Goal: Transaction & Acquisition: Purchase product/service

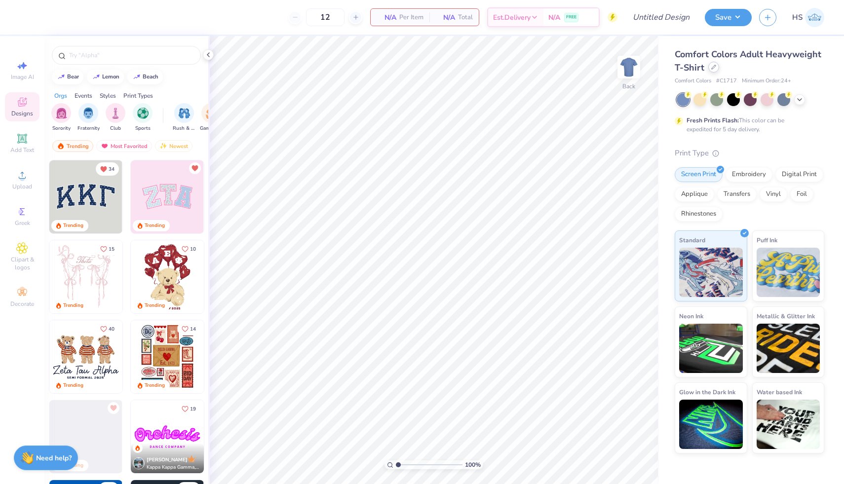
click at [713, 69] on icon at bounding box center [713, 67] width 5 height 5
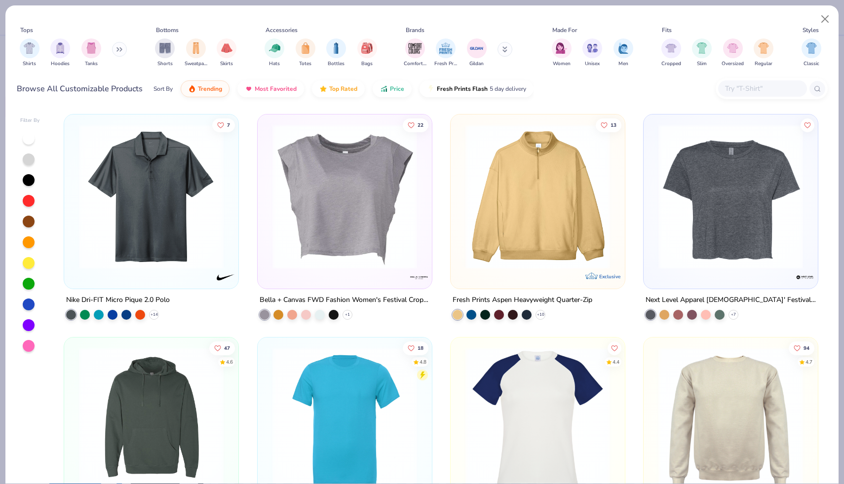
click at [764, 86] on input "text" at bounding box center [762, 88] width 76 height 11
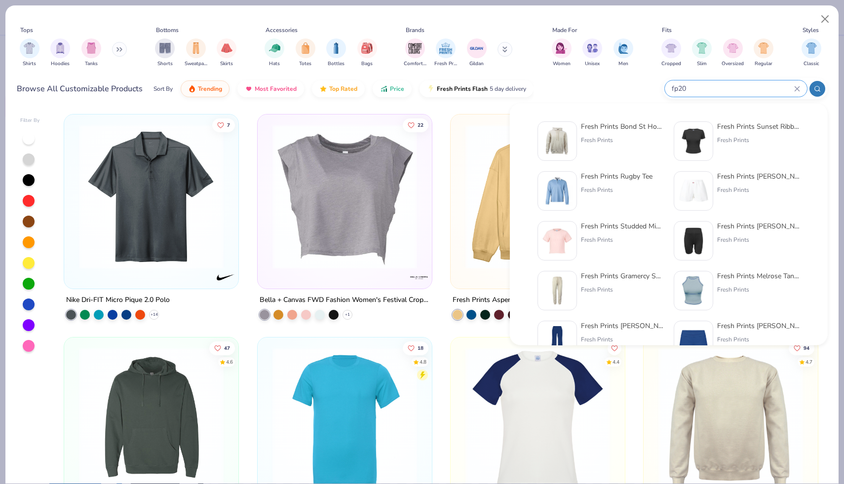
type input "fp20"
click at [645, 141] on div "Fresh Prints" at bounding box center [622, 140] width 83 height 9
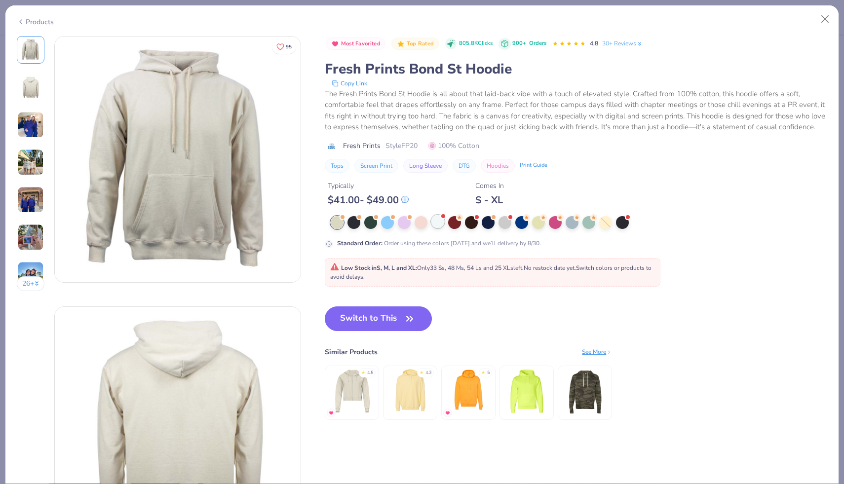
click at [434, 226] on div at bounding box center [437, 221] width 13 height 13
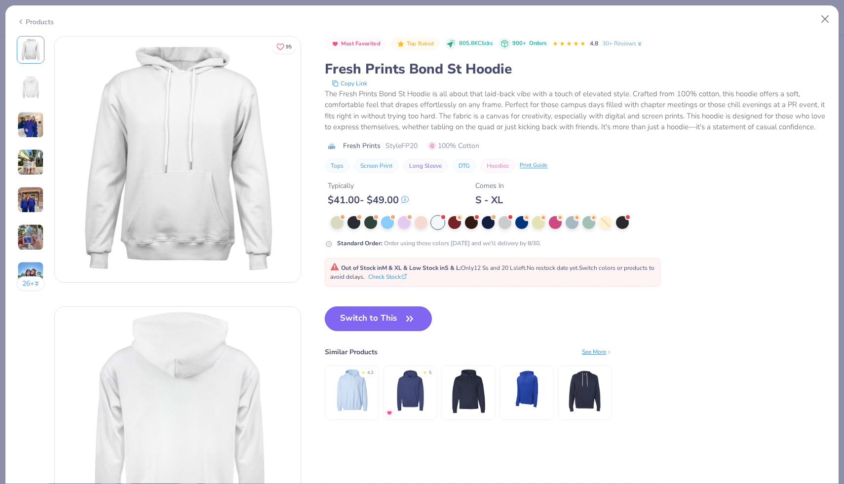
click at [371, 318] on button "Switch to This" at bounding box center [378, 319] width 107 height 25
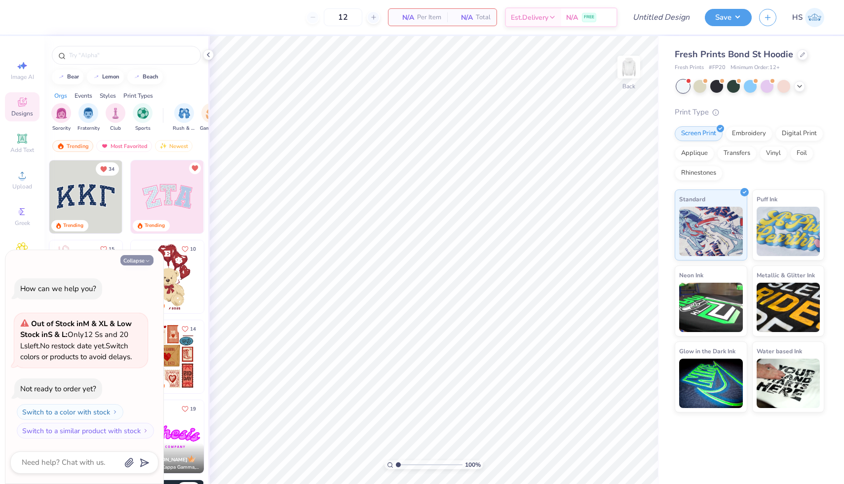
click at [138, 262] on button "Collapse" at bounding box center [136, 260] width 33 height 10
type textarea "x"
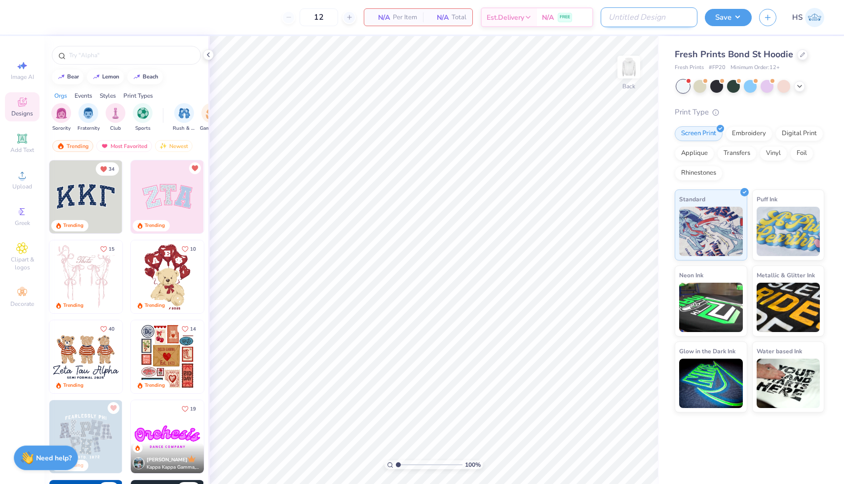
click at [678, 19] on input "Design Title" at bounding box center [649, 17] width 97 height 20
type input "FP Bucks Order"
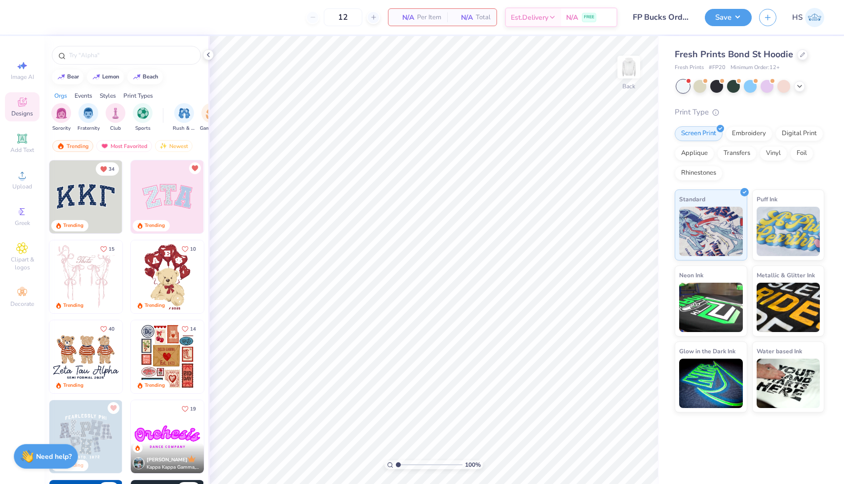
click at [27, 466] on div "Need help? Chat with us." at bounding box center [46, 456] width 64 height 25
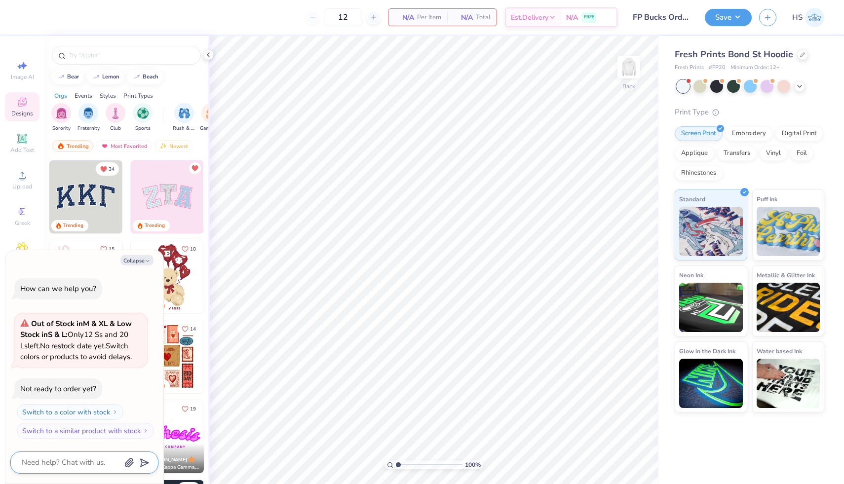
click at [49, 464] on textarea at bounding box center [71, 462] width 100 height 13
type textarea "x"
type textarea "h"
type textarea "x"
type textarea "ho"
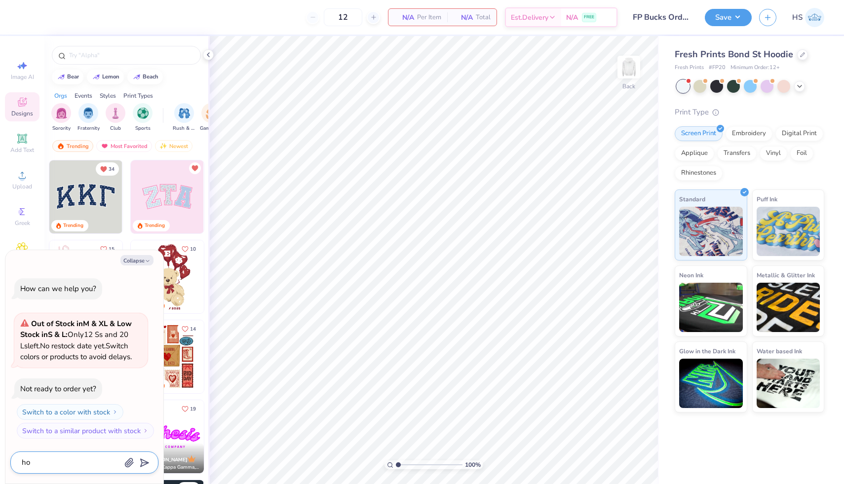
type textarea "x"
type textarea "how"
type textarea "x"
type textarea "how"
type textarea "x"
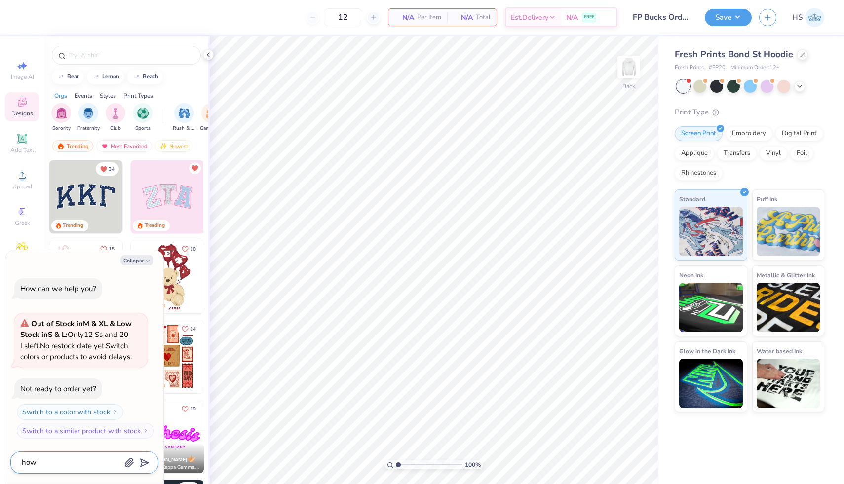
type textarea "how t"
type textarea "x"
type textarea "how to"
type textarea "x"
type textarea "how tor"
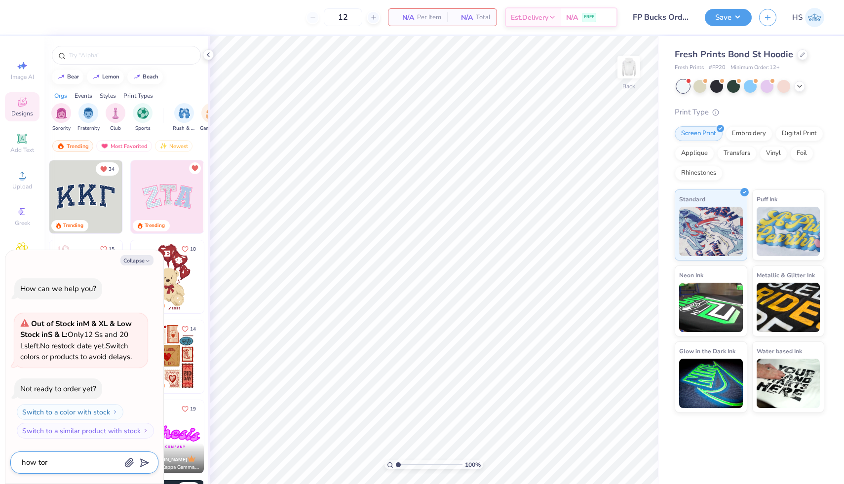
type textarea "x"
type textarea "how to"
type textarea "x"
type textarea "how to"
type textarea "x"
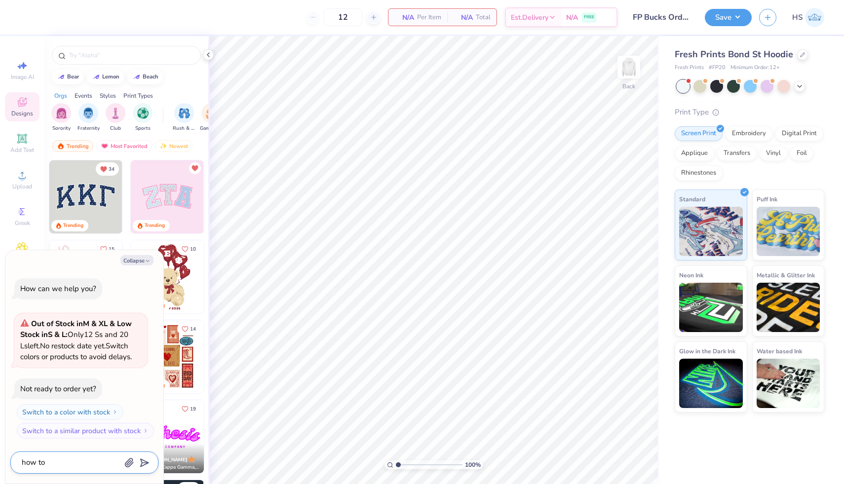
type textarea "how to r"
type textarea "x"
type textarea "how to re"
type textarea "x"
type textarea "how to req"
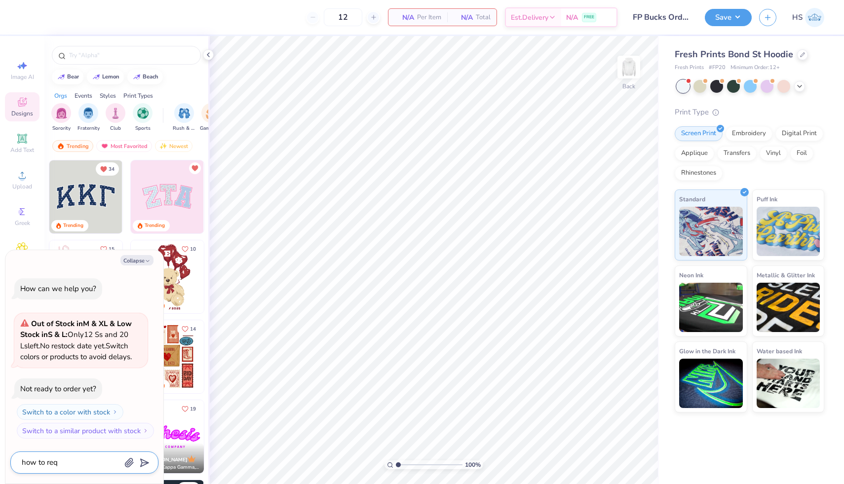
type textarea "x"
type textarea "how to reqy"
type textarea "x"
type textarea "how to reqye"
type textarea "x"
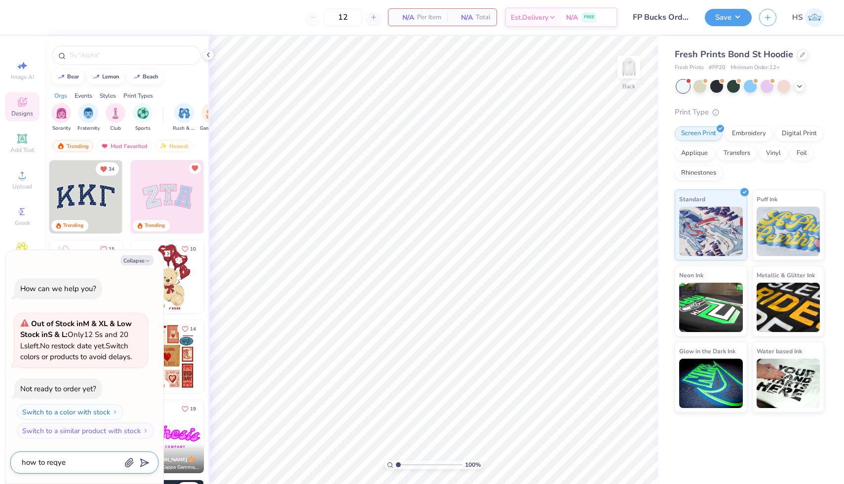
type textarea "how to reqyes"
type textarea "x"
type textarea "how to reqyest"
type textarea "x"
type textarea "how to reqyest"
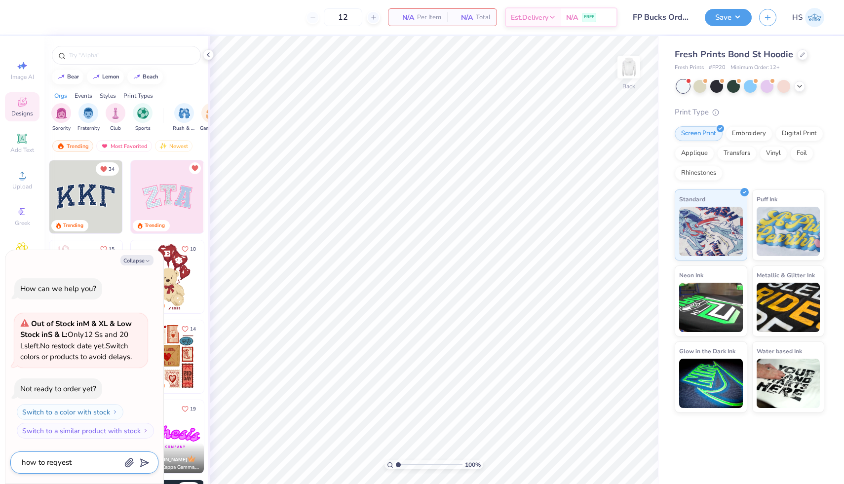
type textarea "x"
type textarea "how to reqyest a"
type textarea "x"
type textarea "how to reqyest a"
type textarea "x"
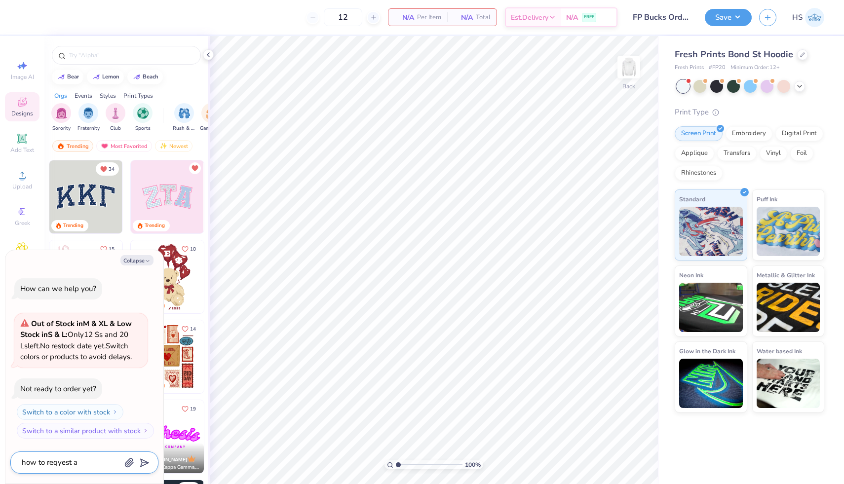
type textarea "how to reqyest a p"
type textarea "x"
type textarea "how to reqyest a pr"
type textarea "x"
type textarea "how to reqyest a pro"
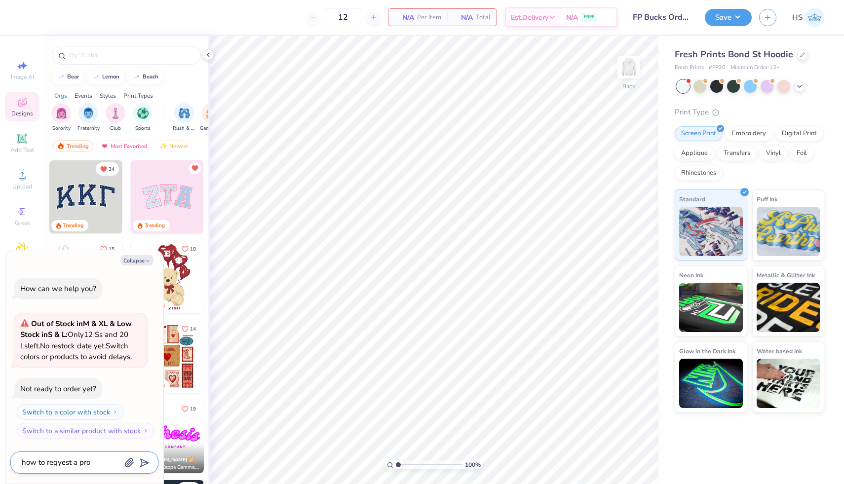
type textarea "x"
type textarea "how to reqyest a proo"
type textarea "x"
type textarea "how to reqyest a proof"
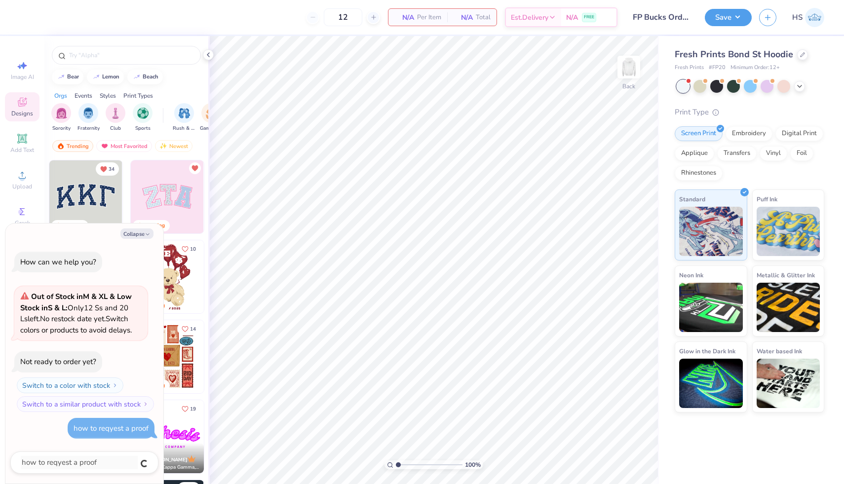
type textarea "x"
click at [97, 435] on div "how to reqyest a proof" at bounding box center [111, 428] width 87 height 21
click at [99, 433] on div "how to reqyest a proof" at bounding box center [111, 428] width 75 height 11
click at [141, 233] on button "Collapse" at bounding box center [136, 234] width 33 height 10
type textarea "x"
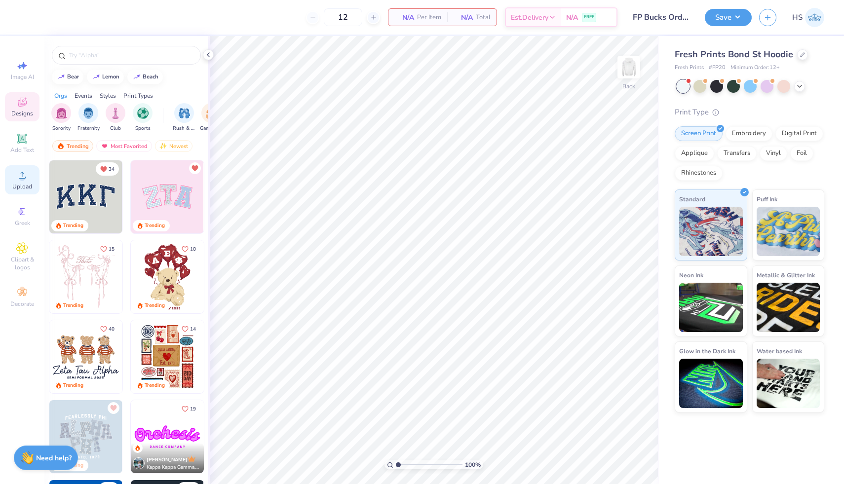
click at [7, 187] on div "Upload" at bounding box center [22, 179] width 35 height 29
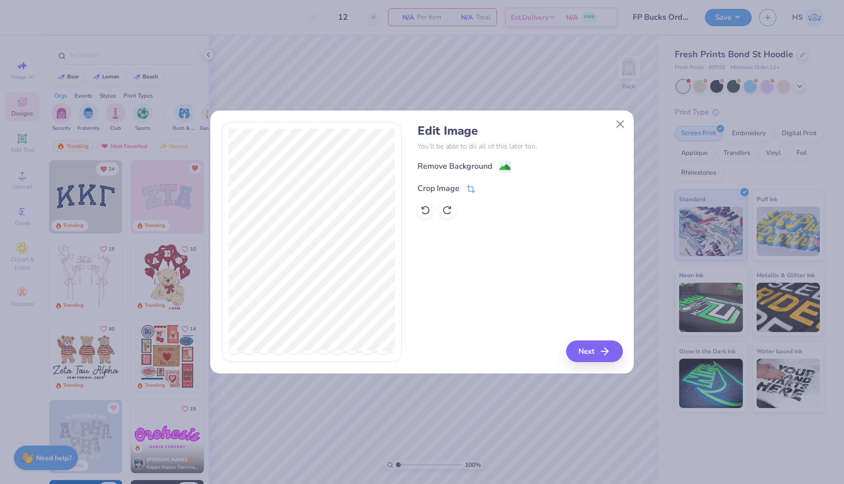
click at [435, 183] on div "Crop Image" at bounding box center [439, 189] width 42 height 12
click at [399, 237] on div at bounding box center [312, 242] width 181 height 241
click at [584, 349] on div "Edit Image You’ll be able to do all of this later too. Remove Background Crop I…" at bounding box center [520, 242] width 205 height 241
click at [481, 163] on div "Remove Background Crop Image" at bounding box center [520, 189] width 205 height 58
click at [499, 159] on div "Edit Image You’ll be able to do all of this later too. Remove Background Crop I…" at bounding box center [520, 171] width 205 height 94
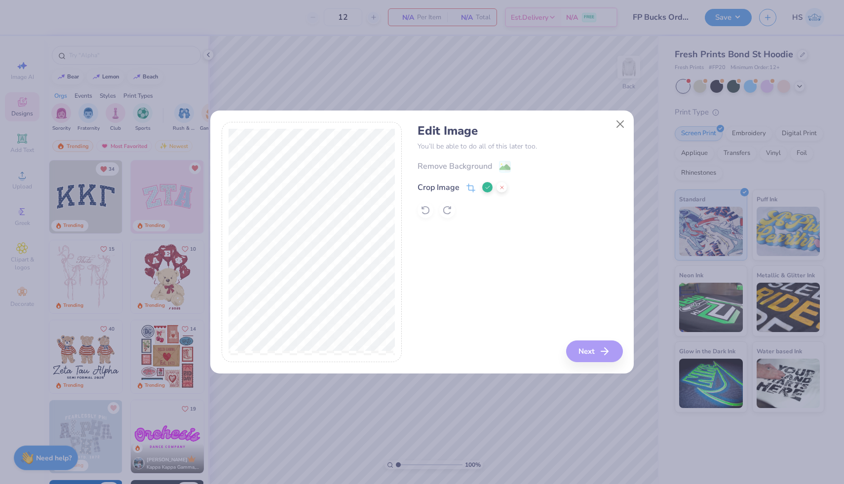
click at [486, 188] on polyline at bounding box center [488, 187] width 4 height 3
click at [479, 167] on div "Remove Background" at bounding box center [455, 167] width 75 height 12
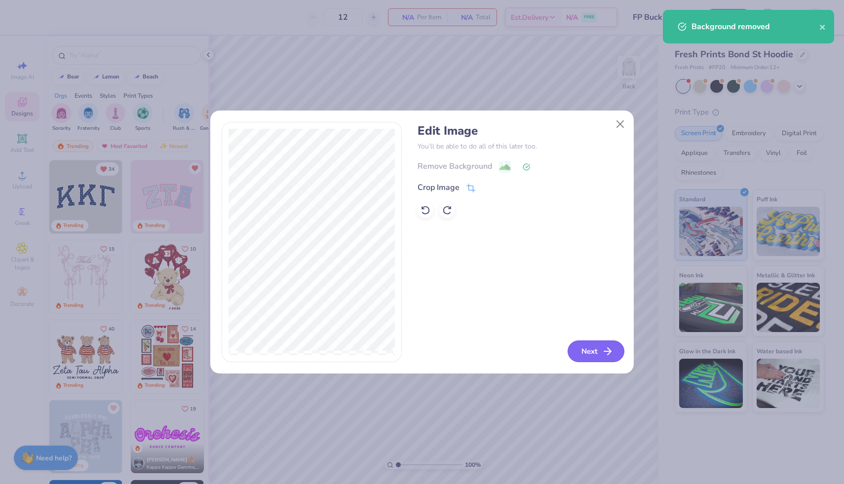
click at [582, 349] on button "Next" at bounding box center [596, 352] width 57 height 22
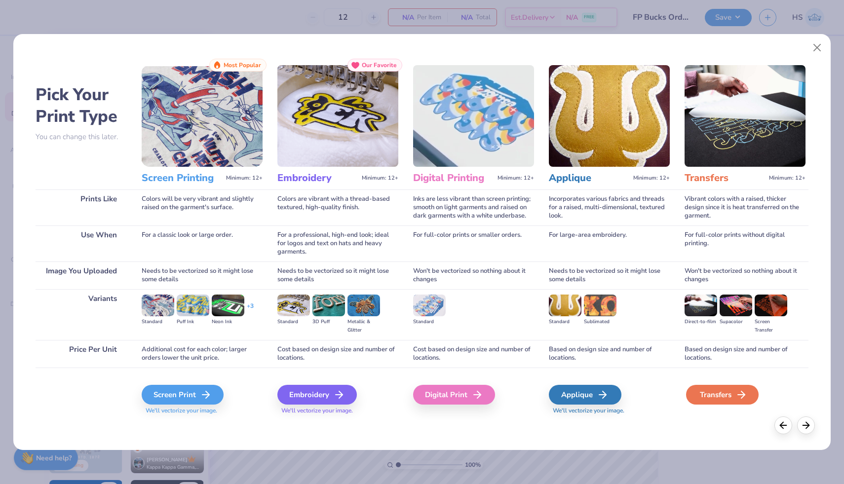
click at [703, 395] on div "Transfers" at bounding box center [722, 395] width 73 height 20
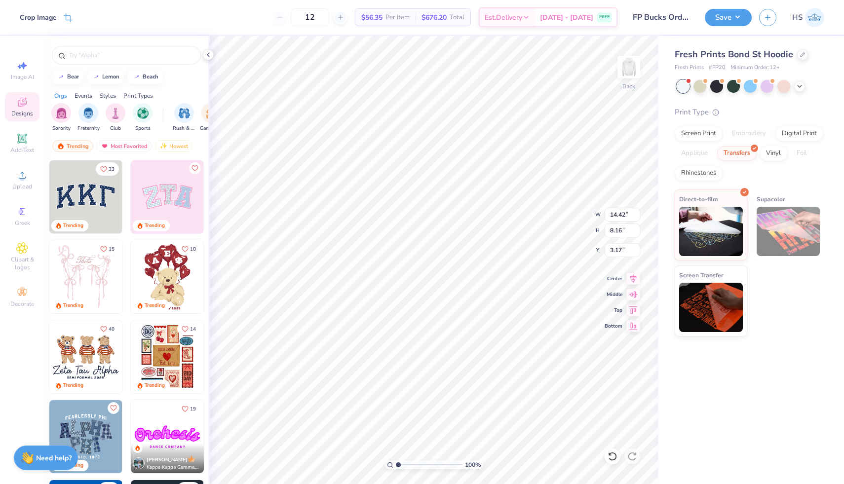
type input "13.45"
type input "7.61"
type input "1.98"
click at [796, 88] on icon at bounding box center [800, 85] width 8 height 8
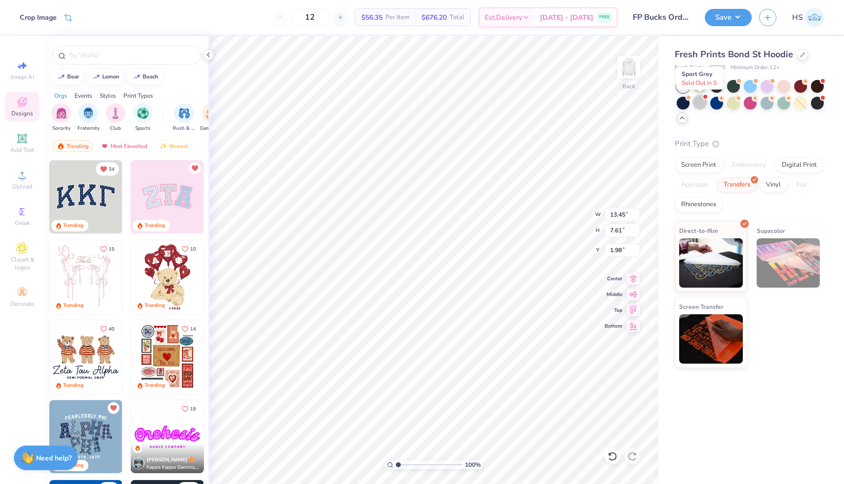
click at [698, 103] on div at bounding box center [699, 102] width 13 height 13
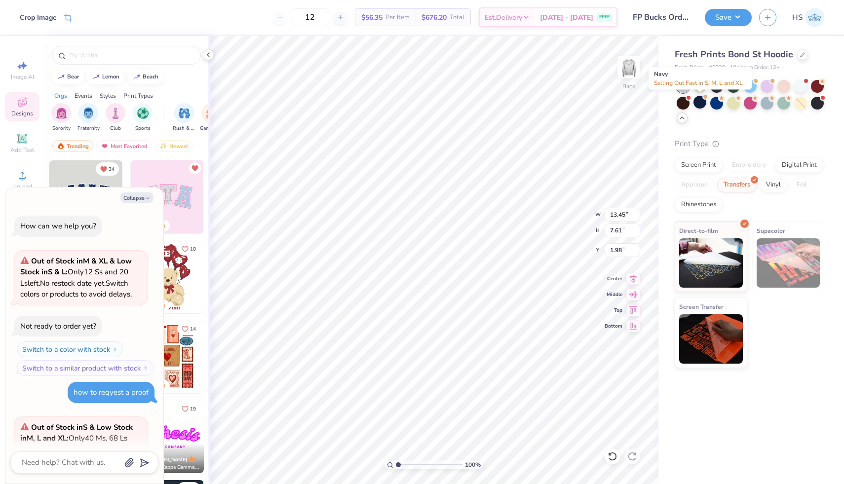
scroll to position [115, 0]
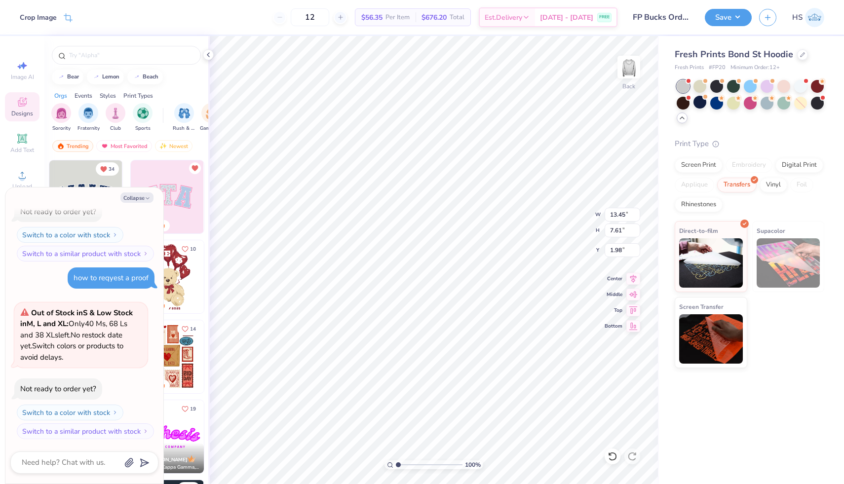
type textarea "x"
type input "2.66"
click at [796, 89] on div at bounding box center [800, 85] width 13 height 13
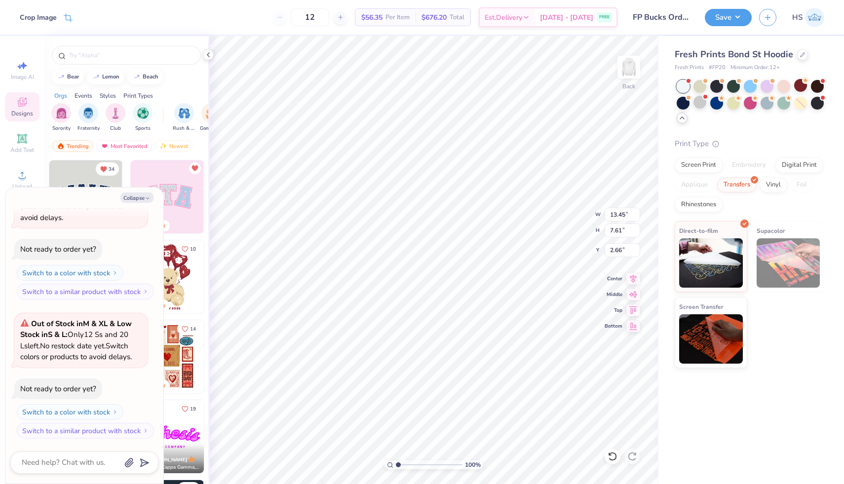
type textarea "x"
type input "2.13"
type textarea "x"
type input "13.22"
type input "7.48"
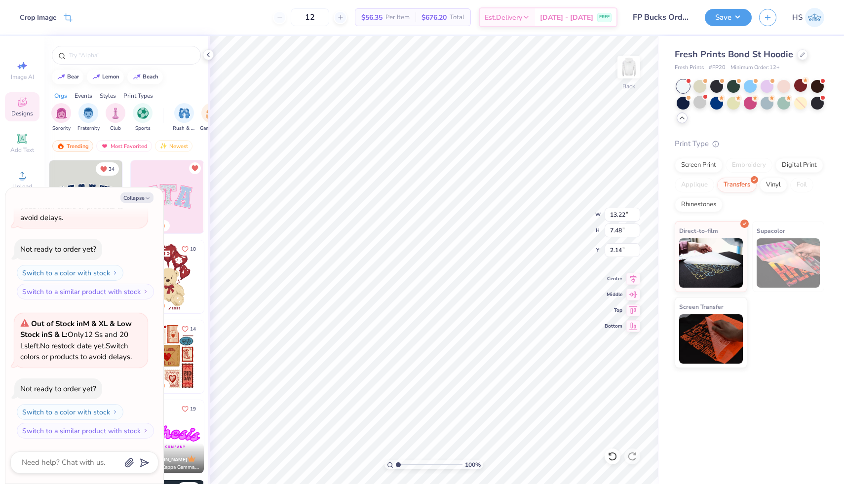
type textarea "x"
type input "13.19"
type input "7.46"
type textarea "x"
type input "2.13"
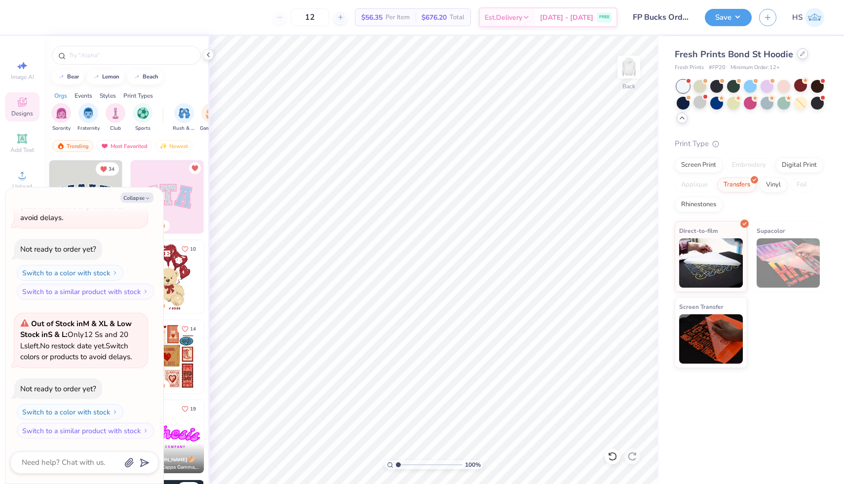
click at [803, 59] on div "Fresh Prints Bond St Hoodie" at bounding box center [750, 54] width 150 height 13
click at [802, 54] on icon at bounding box center [803, 54] width 4 height 4
type textarea "x"
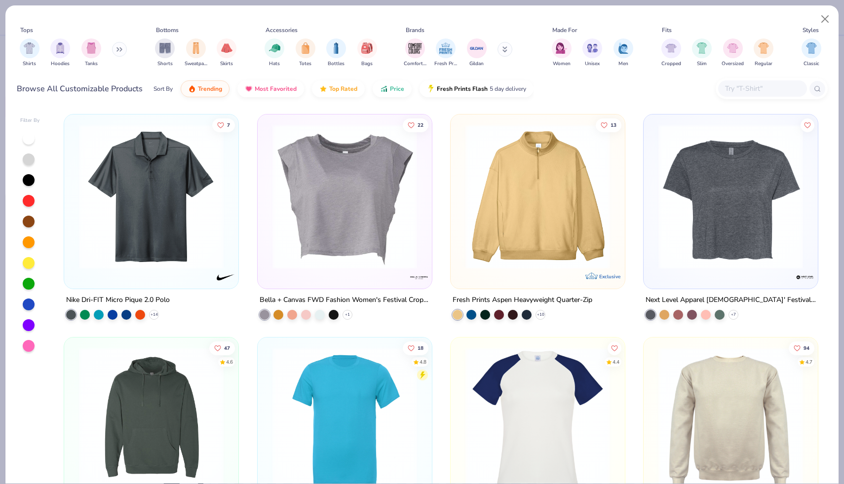
click at [741, 86] on input "text" at bounding box center [762, 88] width 76 height 11
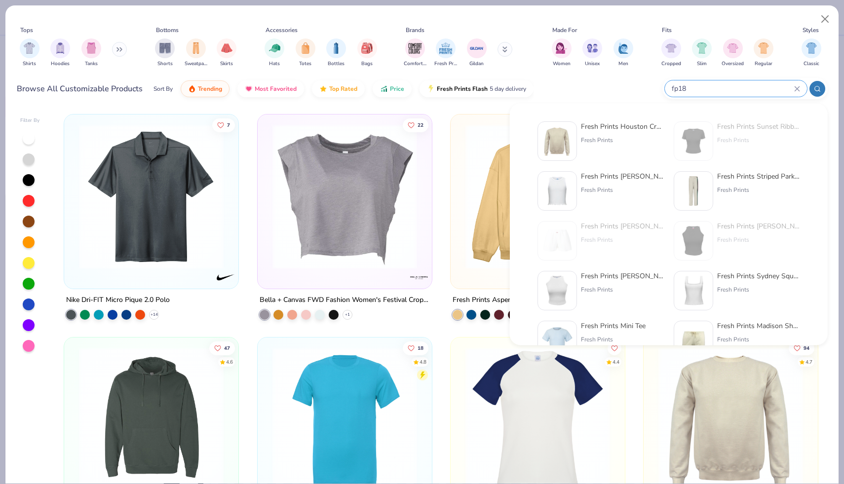
type input "fp18"
click at [603, 151] on div "Fresh Prints Houston Crew Fresh Prints" at bounding box center [622, 140] width 83 height 39
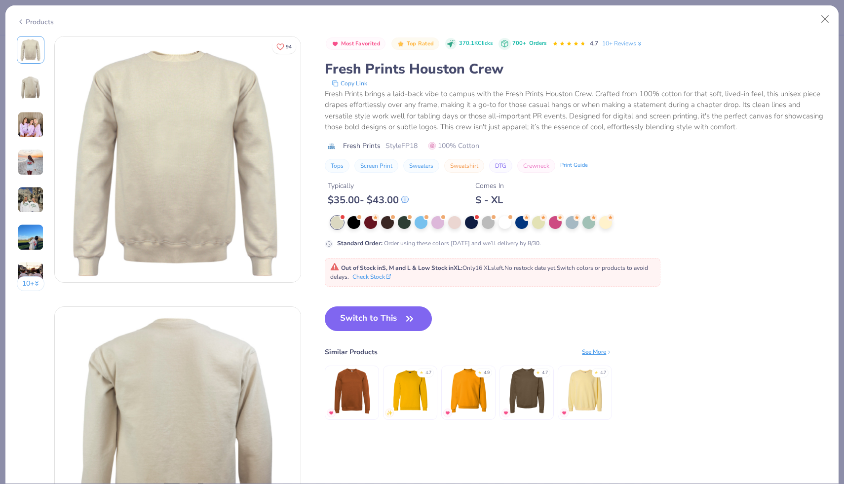
click at [510, 229] on div at bounding box center [525, 222] width 389 height 13
click at [507, 223] on div at bounding box center [505, 221] width 13 height 13
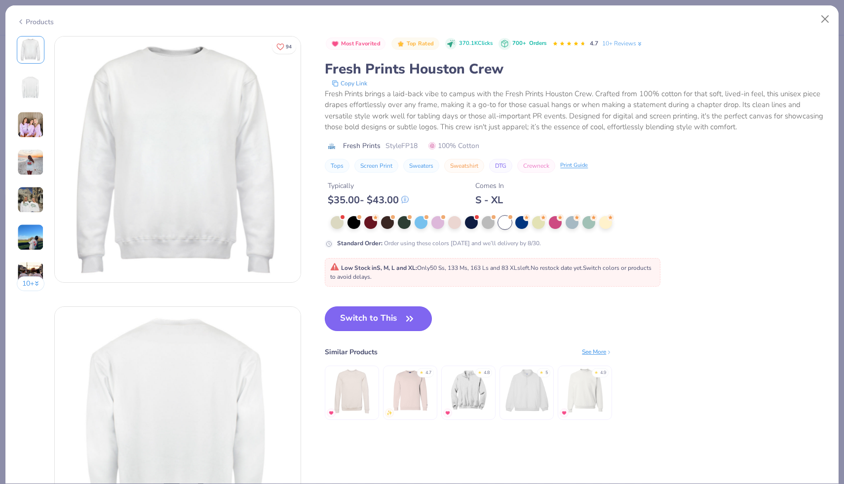
click at [385, 316] on button "Switch to This" at bounding box center [378, 319] width 107 height 25
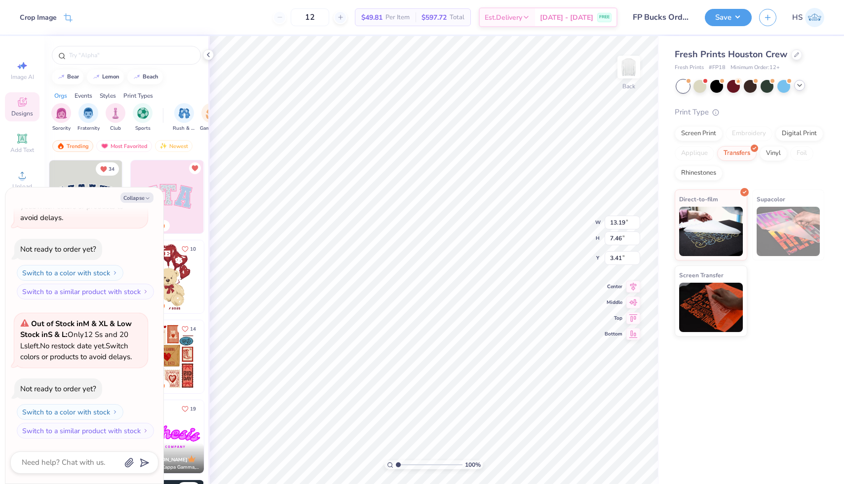
type textarea "x"
type input "3.43"
type textarea "x"
type input "13.75"
type input "7.78"
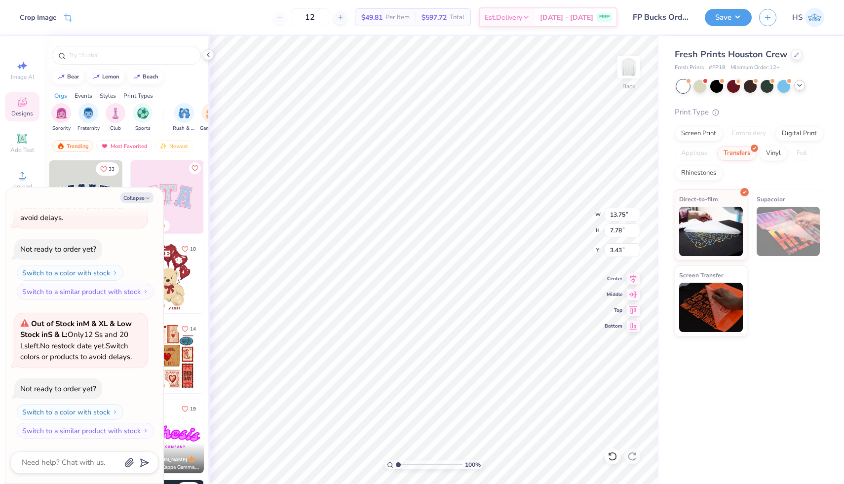
type textarea "x"
type input "2.34"
click at [130, 200] on button "Collapse" at bounding box center [136, 198] width 33 height 10
type textarea "x"
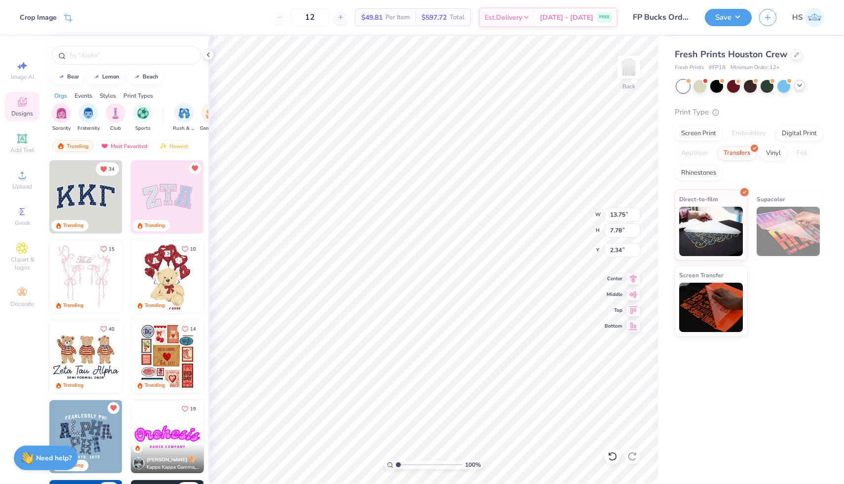
type input "2.35"
type input "13.71"
type input "7.76"
type input "2.40"
type input "2.41"
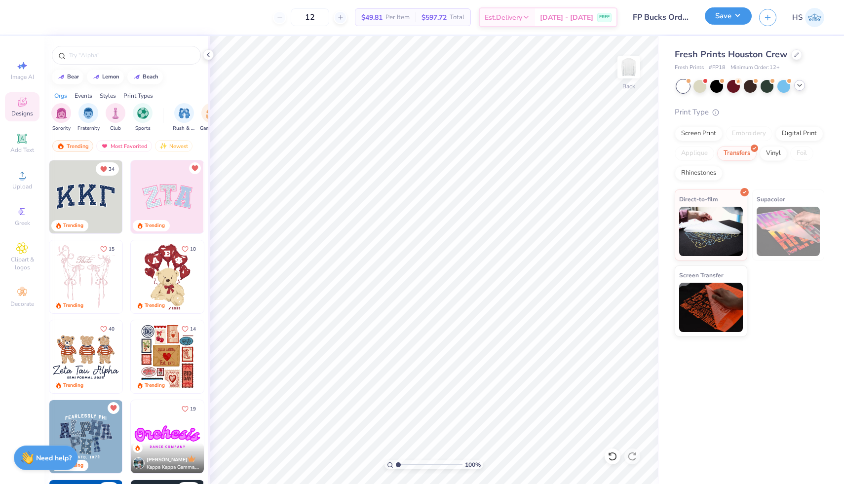
click at [739, 17] on button "Save" at bounding box center [728, 15] width 47 height 17
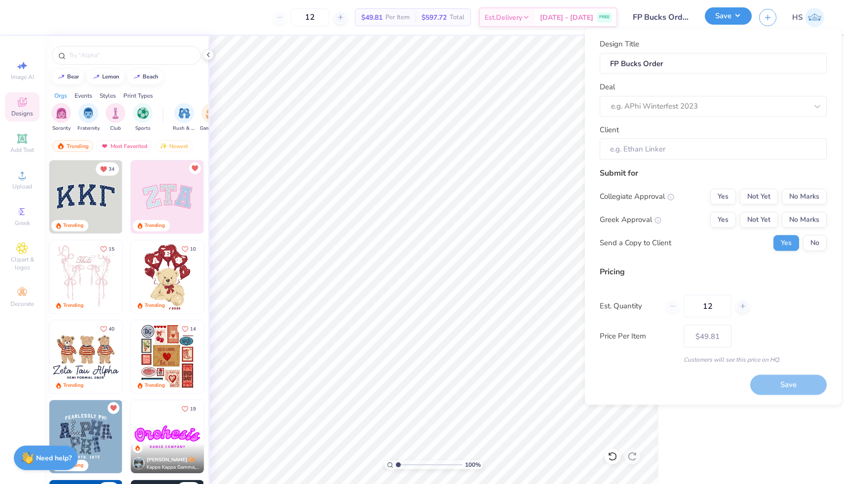
click at [741, 11] on button "Save" at bounding box center [728, 15] width 47 height 17
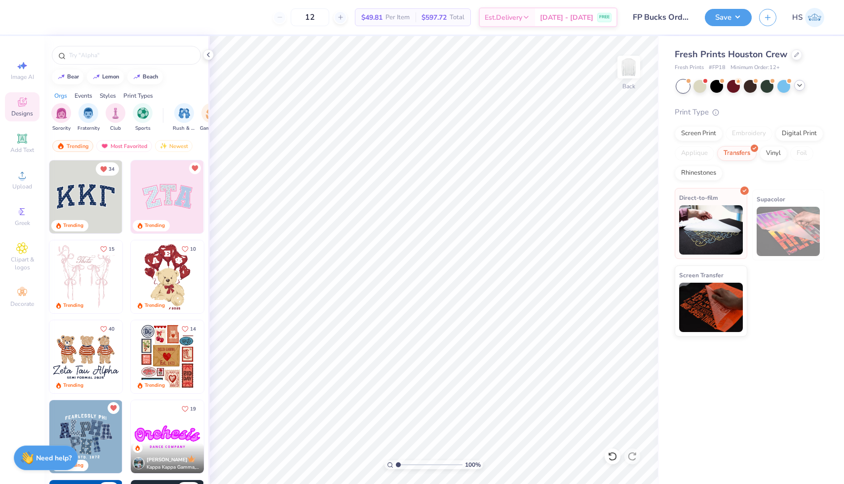
click at [730, 209] on img at bounding box center [711, 229] width 64 height 49
click at [293, 17] on div "12" at bounding box center [310, 17] width 74 height 18
click at [329, 23] on input "12" at bounding box center [310, 17] width 39 height 18
click at [329, 20] on input "12" at bounding box center [310, 17] width 39 height 18
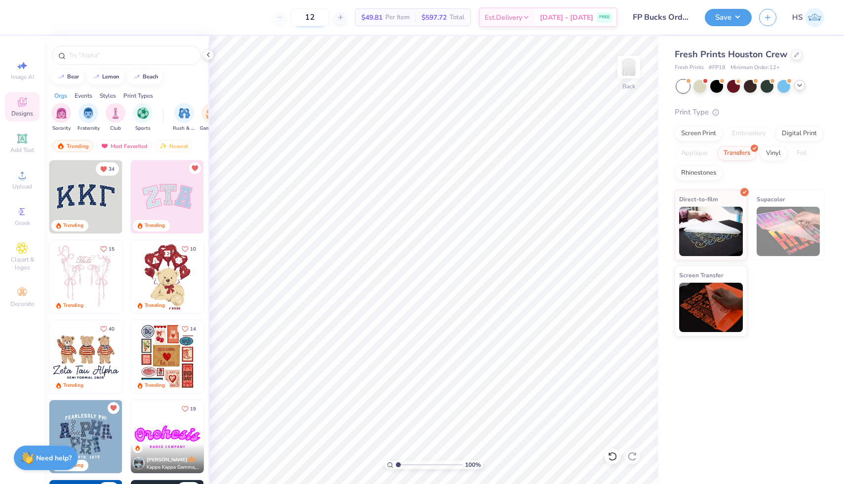
type input "1"
click at [329, 16] on input "12" at bounding box center [310, 17] width 39 height 18
click at [324, 15] on input "12" at bounding box center [310, 17] width 39 height 18
click at [327, 20] on input "12" at bounding box center [310, 17] width 39 height 18
click at [747, 151] on div "Transfers" at bounding box center [736, 152] width 39 height 15
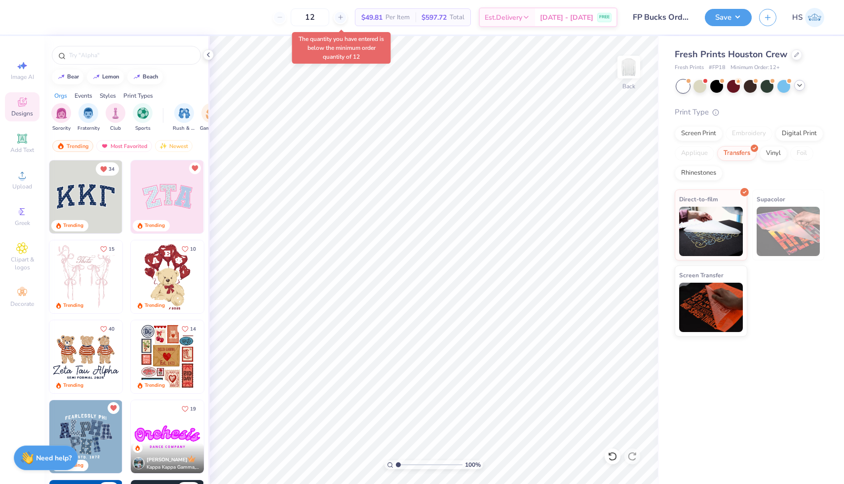
click at [764, 217] on img at bounding box center [789, 231] width 64 height 49
click at [807, 218] on img at bounding box center [789, 231] width 64 height 49
click at [731, 290] on img at bounding box center [711, 305] width 64 height 49
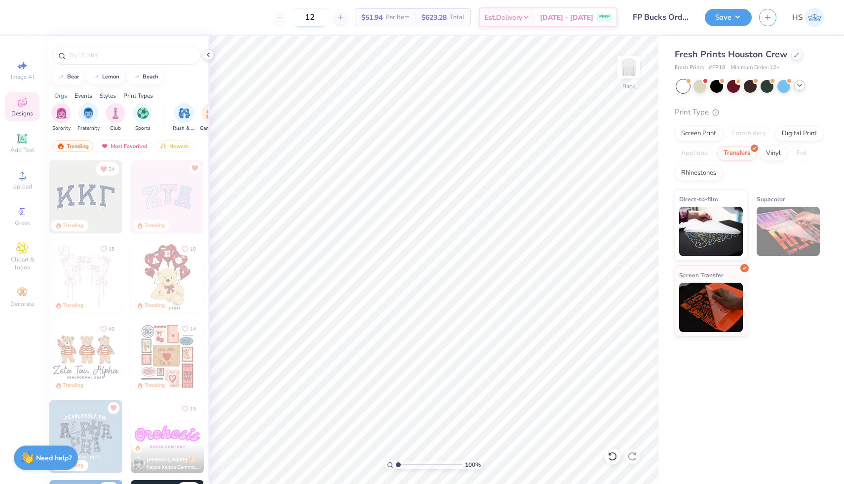
click at [329, 18] on input "12" at bounding box center [310, 17] width 39 height 18
type input "1"
type input "12"
click at [311, 60] on body "12 N/A Per Item N/A Total Est. Delivery N/A FREE Design Title FP Bucks Order Sa…" at bounding box center [422, 242] width 844 height 484
click at [211, 54] on icon at bounding box center [208, 55] width 8 height 8
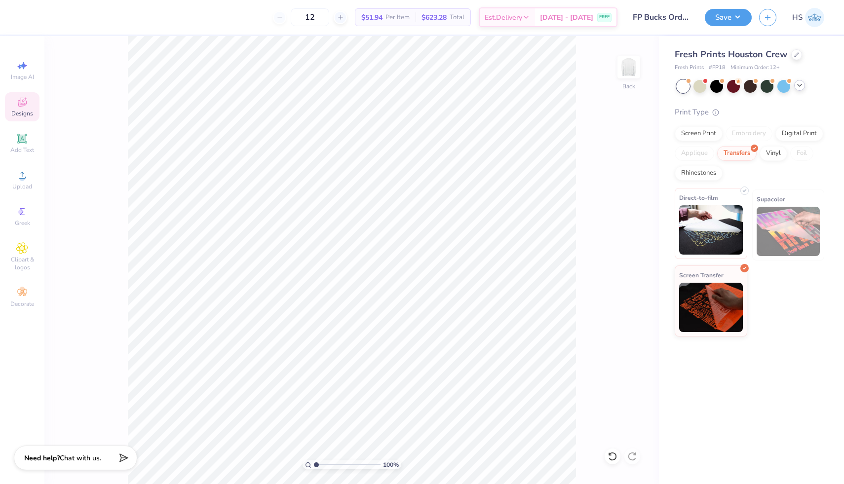
click at [718, 218] on img at bounding box center [711, 229] width 64 height 49
click at [791, 51] on div at bounding box center [796, 53] width 11 height 11
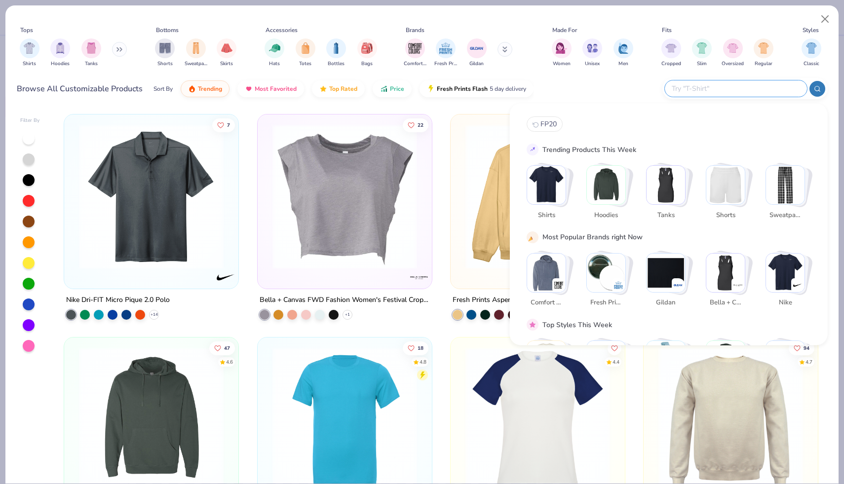
click at [746, 94] on input "text" at bounding box center [735, 88] width 129 height 11
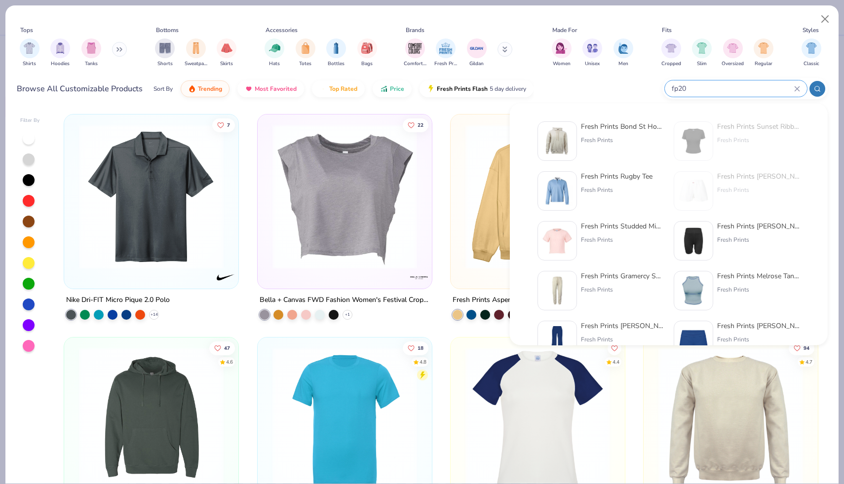
type input "fp20"
click at [629, 123] on div "Fresh Prints Bond St Hoodie" at bounding box center [622, 126] width 83 height 10
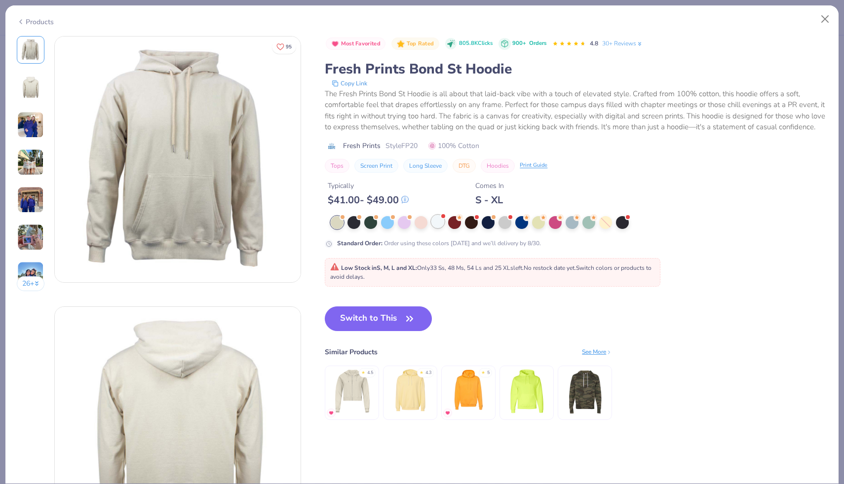
click at [440, 224] on div at bounding box center [437, 221] width 13 height 13
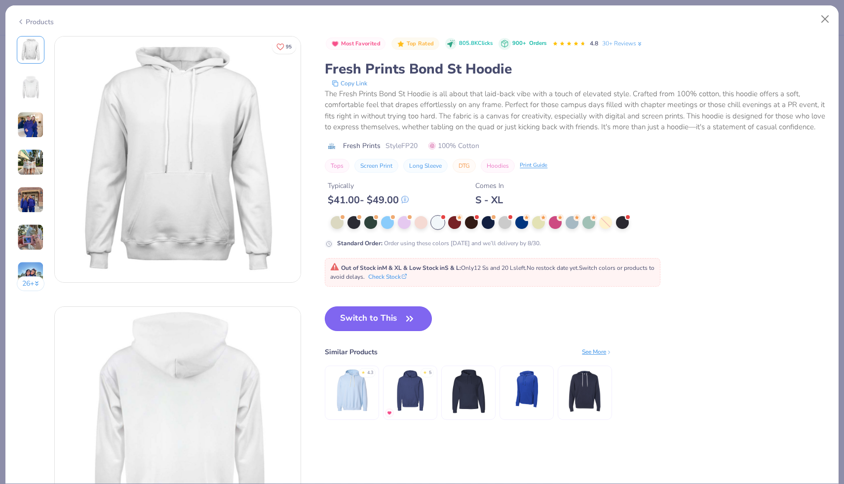
click at [381, 323] on button "Switch to This" at bounding box center [378, 319] width 107 height 25
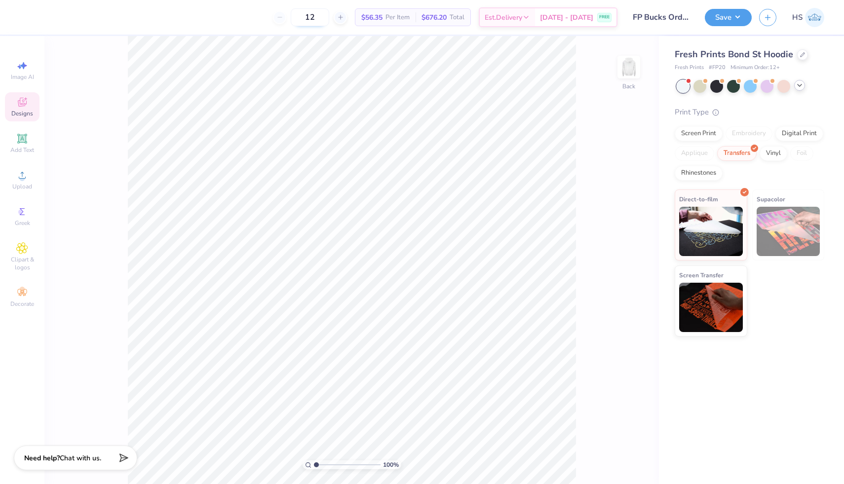
click at [329, 17] on input "12" at bounding box center [310, 17] width 39 height 18
click at [419, 30] on div "12 $56.35 Per Item $676.20 Total Est. Delivery [DATE] - [DATE] FREE" at bounding box center [322, 17] width 590 height 35
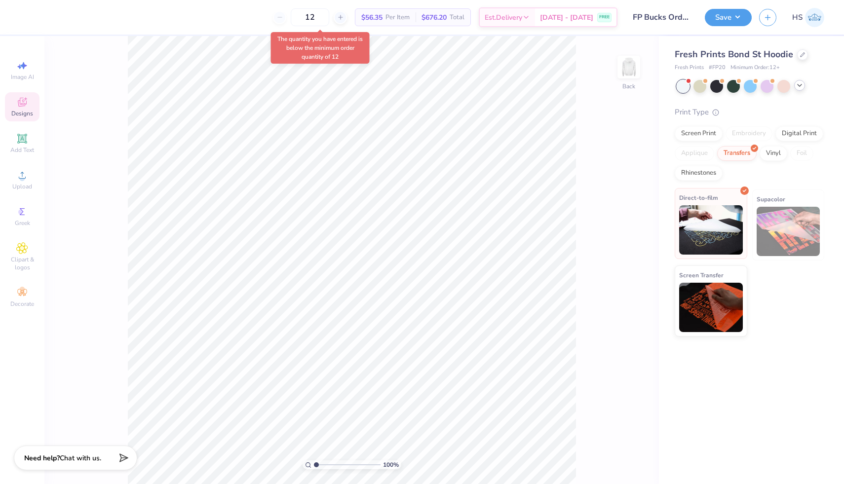
click at [722, 248] on img at bounding box center [711, 229] width 64 height 49
click at [738, 145] on div "Transfers" at bounding box center [736, 152] width 39 height 15
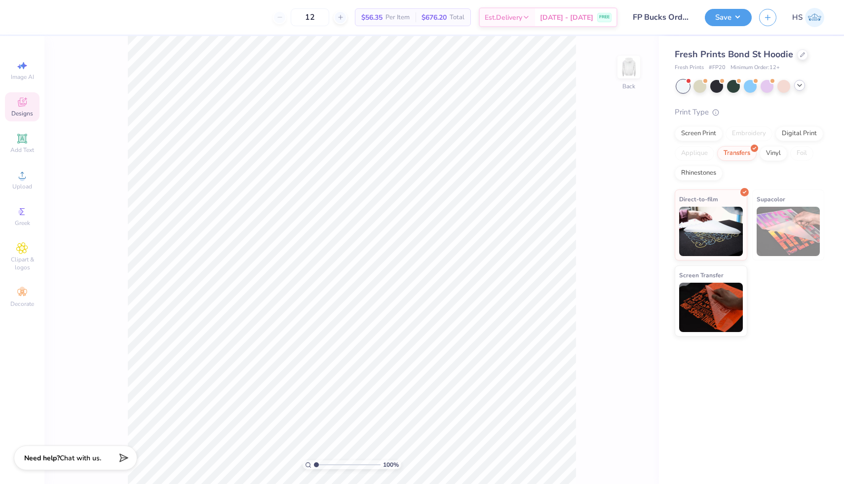
click at [767, 249] on img at bounding box center [789, 231] width 64 height 49
click at [707, 322] on img at bounding box center [711, 305] width 64 height 49
click at [315, 16] on input "12" at bounding box center [310, 17] width 39 height 18
click at [329, 15] on input "12" at bounding box center [310, 17] width 39 height 18
type input "12"
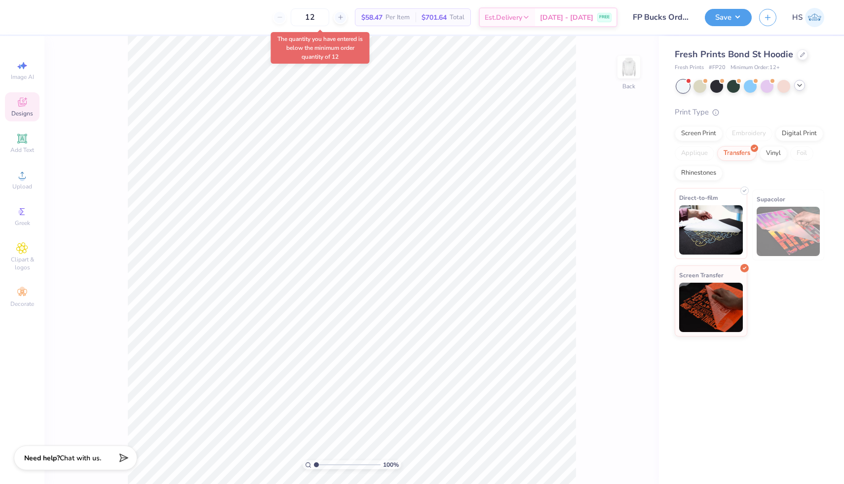
click at [727, 245] on img at bounding box center [711, 229] width 64 height 49
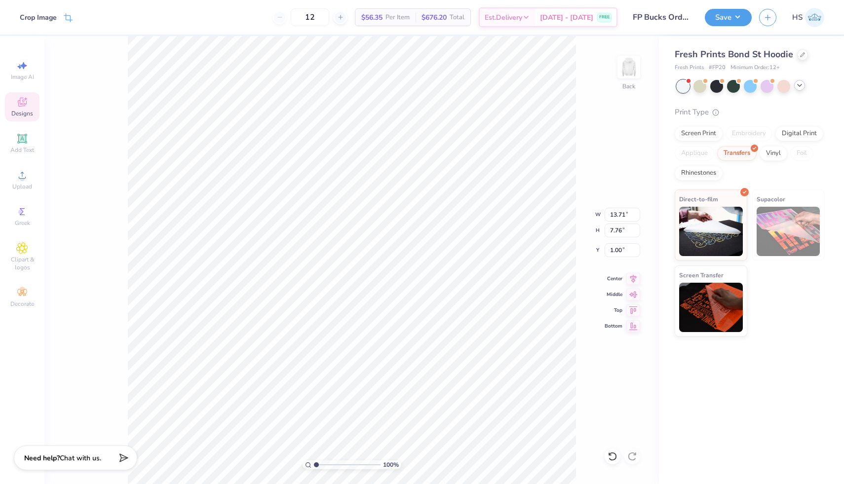
type input "1.01"
